Goal: Navigation & Orientation: Understand site structure

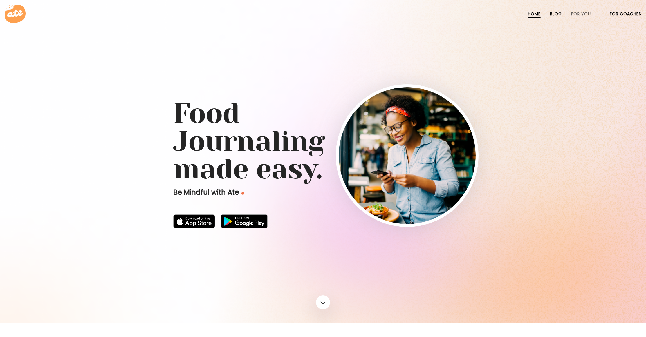
click at [557, 15] on link "Blog" at bounding box center [556, 14] width 12 height 5
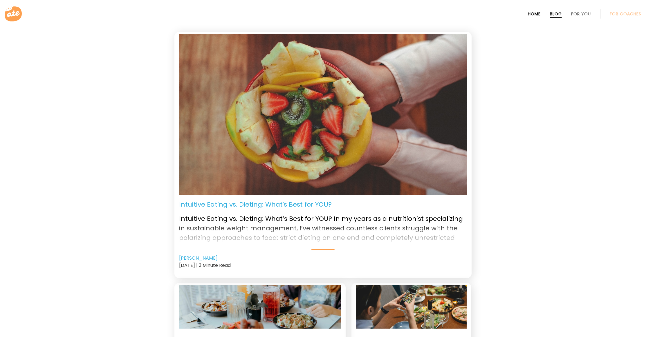
click at [531, 15] on link "Home" at bounding box center [534, 14] width 13 height 5
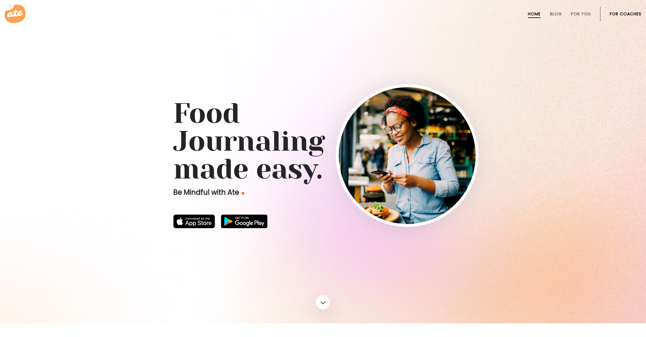
click at [617, 13] on link "For Coaches" at bounding box center [626, 14] width 32 height 5
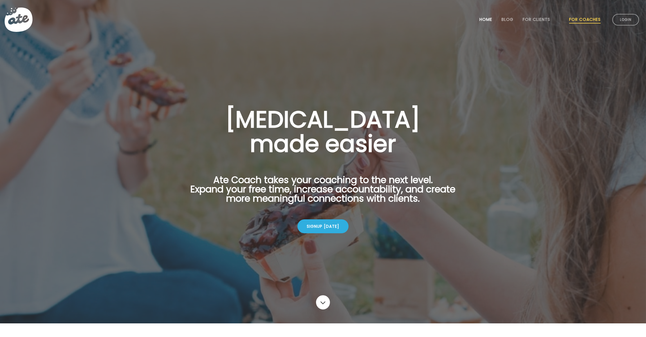
click at [480, 20] on link "Home" at bounding box center [485, 19] width 13 height 5
